Goal: Information Seeking & Learning: Learn about a topic

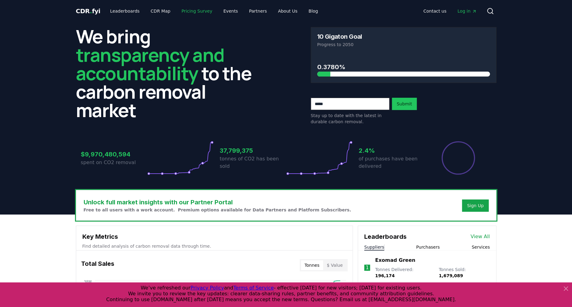
click at [193, 13] on link "Pricing Survey" at bounding box center [196, 11] width 41 height 11
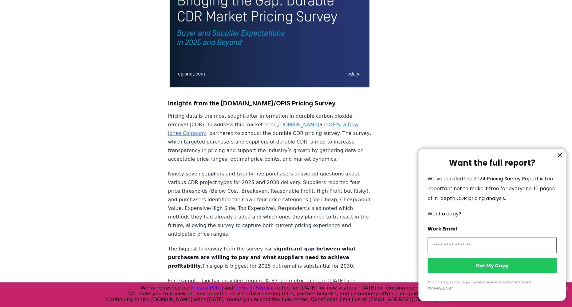
scroll to position [131, 0]
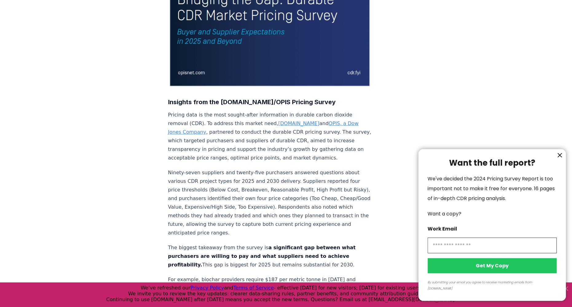
click at [560, 159] on icon "information" at bounding box center [559, 154] width 7 height 7
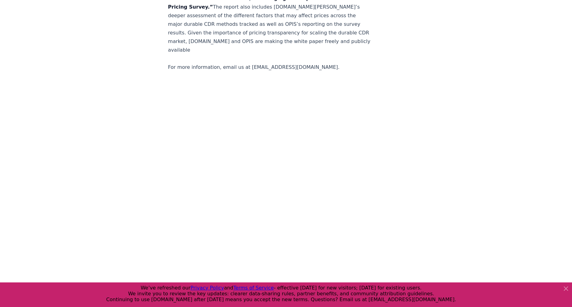
scroll to position [1288, 0]
